Goal: Navigation & Orientation: Find specific page/section

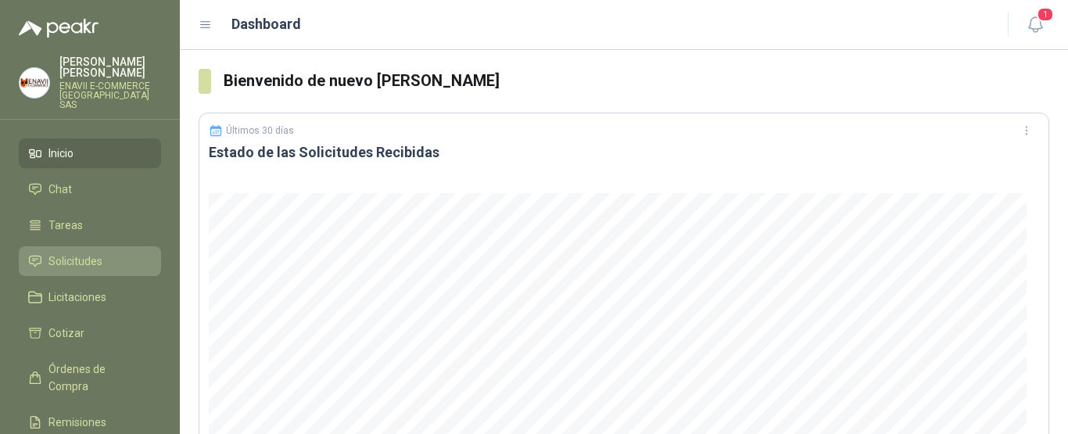
click at [74, 253] on span "Solicitudes" at bounding box center [75, 261] width 54 height 17
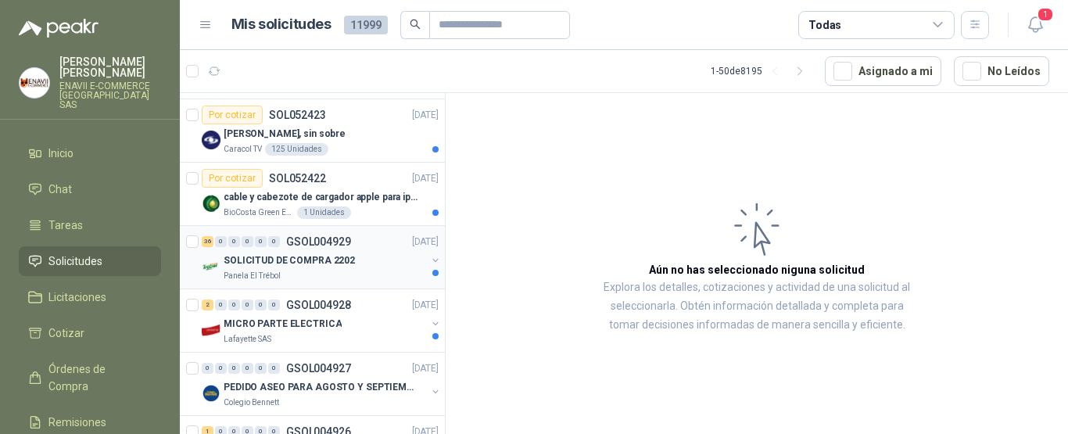
scroll to position [248, 0]
click at [360, 328] on div "MICRO PARTE ELECTRICA" at bounding box center [325, 323] width 203 height 19
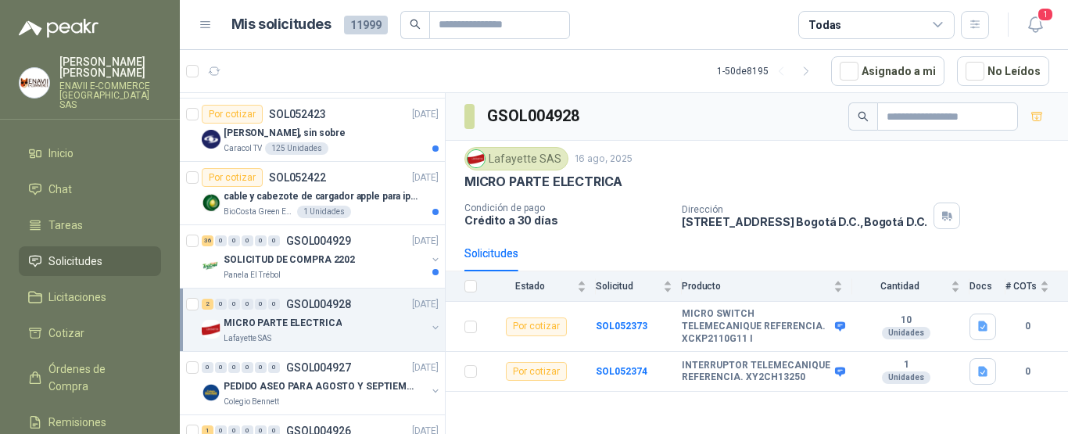
click at [390, 290] on div "2 0 0 0 0 0 GSOL004928 [DATE] MICRO PARTE ELECTRICA Lafayette SAS" at bounding box center [312, 320] width 265 height 63
click at [378, 274] on div "Panela El Trébol" at bounding box center [325, 275] width 203 height 13
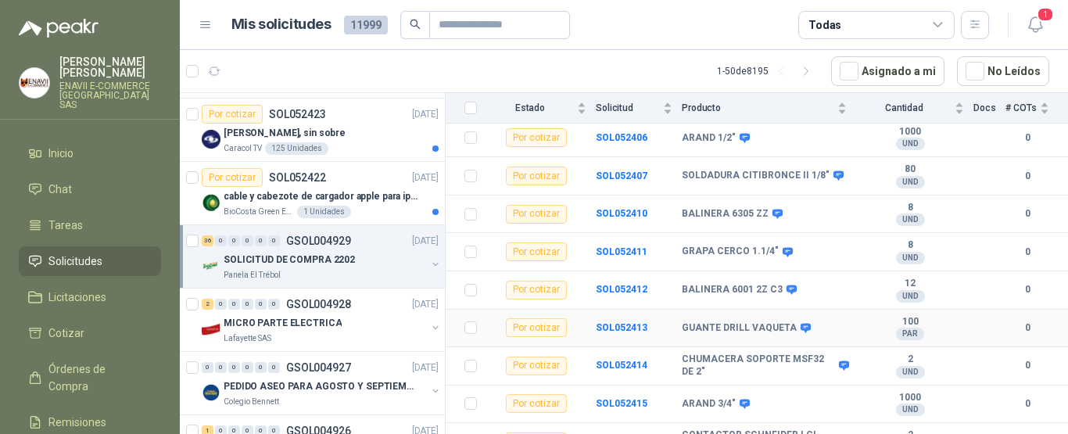
scroll to position [1266, 0]
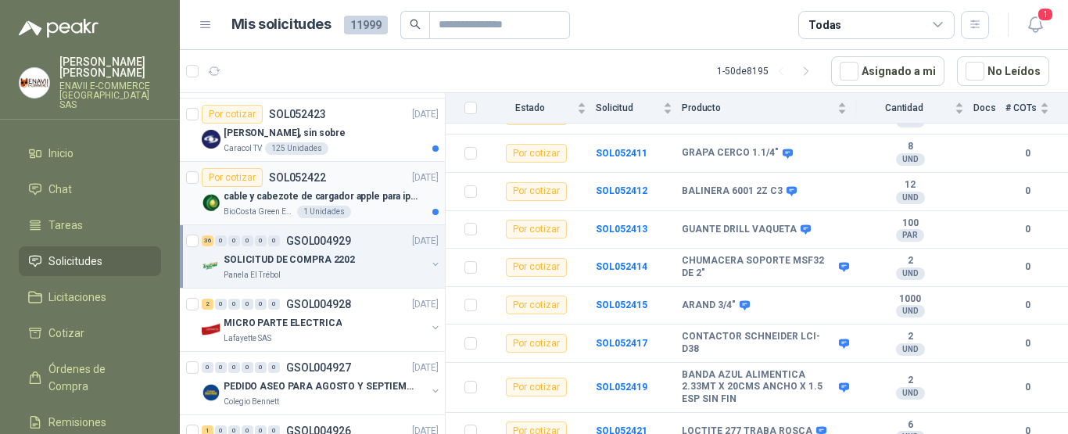
click at [324, 186] on div "Por cotizar SOL052422" at bounding box center [264, 177] width 124 height 19
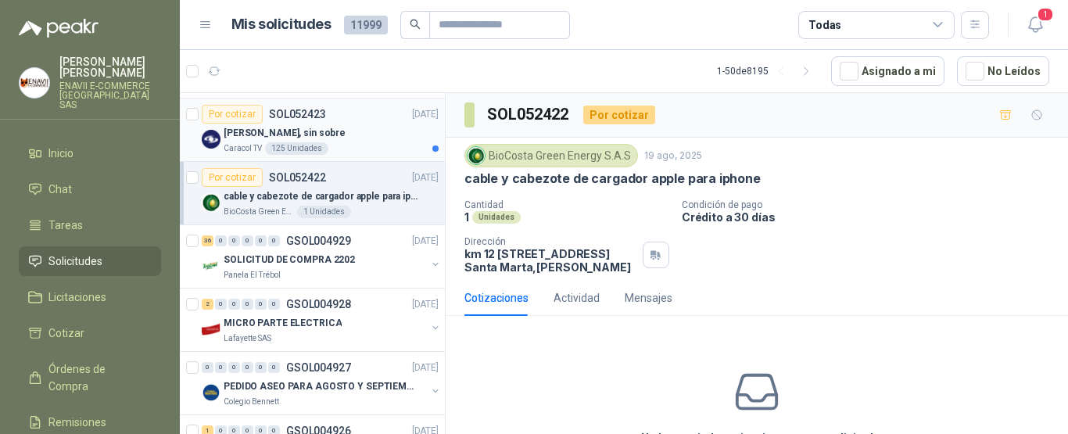
click at [346, 130] on p "[PERSON_NAME], sin sobre" at bounding box center [285, 133] width 122 height 15
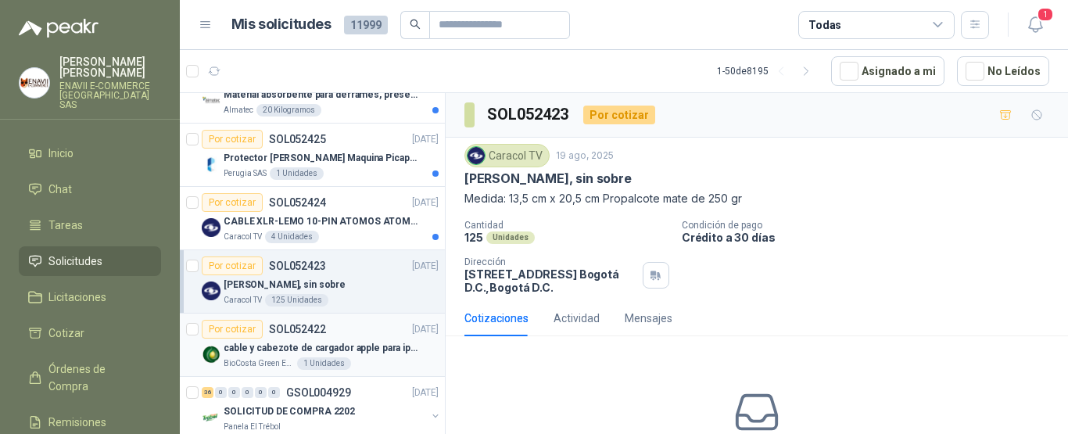
scroll to position [95, 0]
click at [359, 223] on p "CABLE XLR-LEMO 10-PIN ATOMOS ATOMCAB016" at bounding box center [321, 222] width 195 height 15
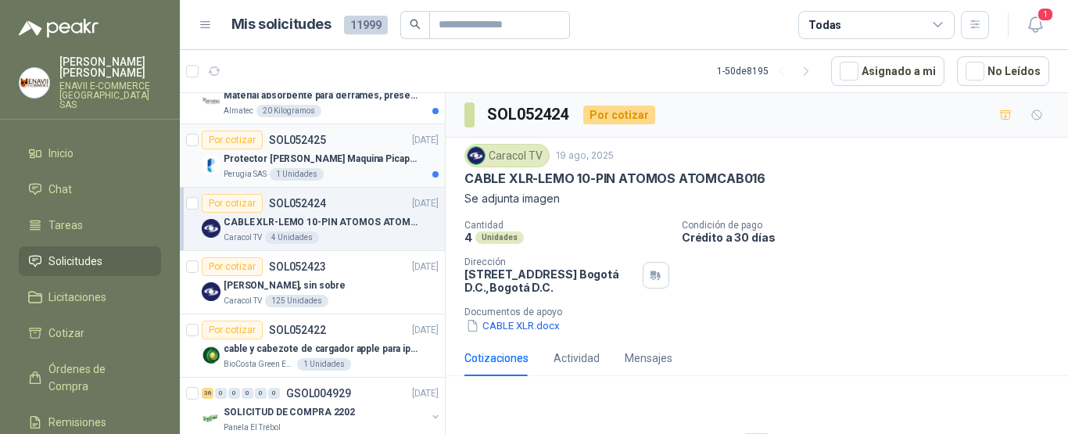
click at [329, 156] on p "Protector [PERSON_NAME] Maquina Picapasto: [PERSON_NAME]. P9MR. Serie: 2973" at bounding box center [321, 159] width 195 height 15
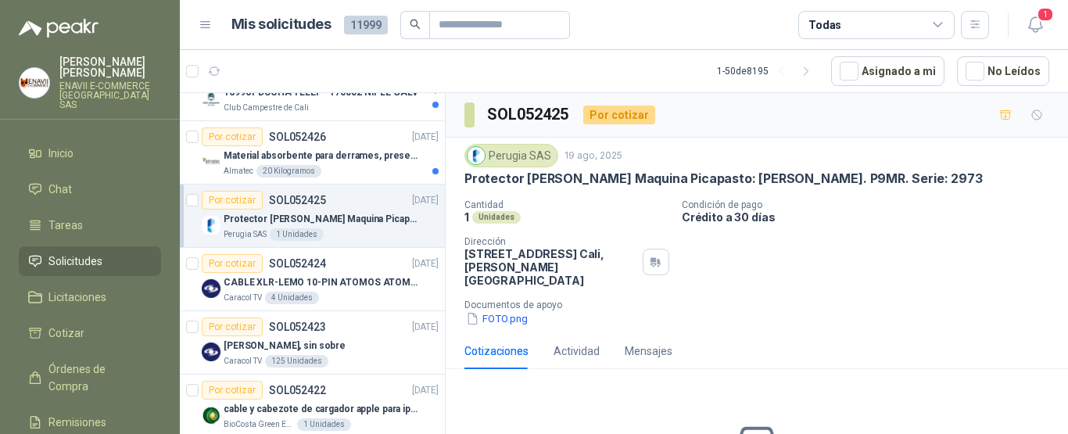
scroll to position [37, 0]
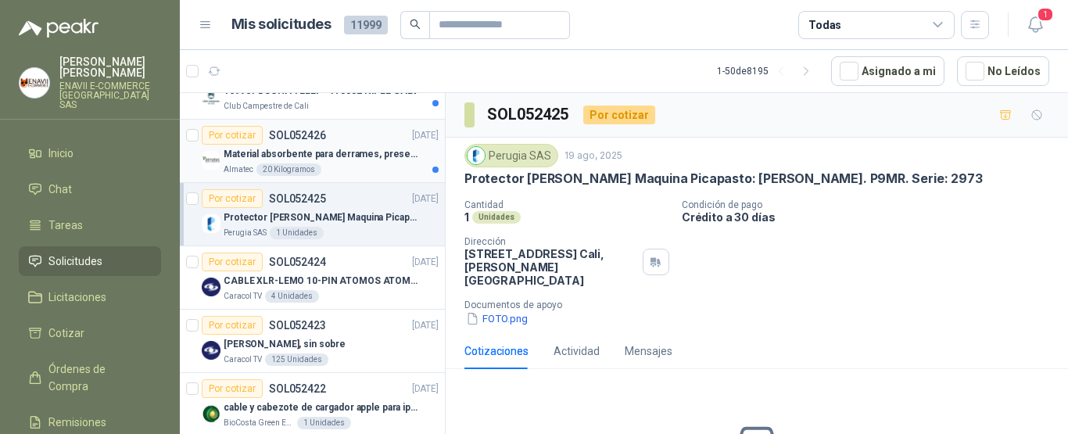
click at [360, 167] on div "Almatec 20 Kilogramos" at bounding box center [331, 169] width 215 height 13
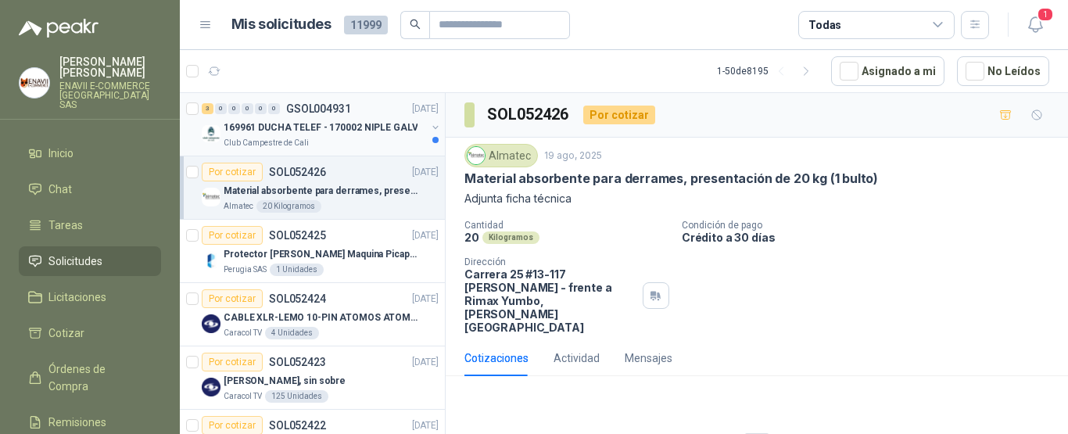
click at [332, 132] on p "169961 DUCHA TELEF - 170002 NIPLE GALV" at bounding box center [321, 127] width 194 height 15
